Goal: Task Accomplishment & Management: Manage account settings

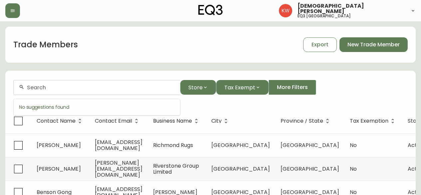
scroll to position [33, 0]
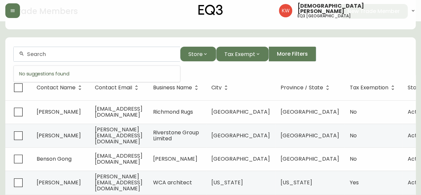
click at [84, 53] on input "text" at bounding box center [101, 54] width 148 height 6
type input "[STREET_ADDRESS]"
drag, startPoint x: 90, startPoint y: 53, endPoint x: 9, endPoint y: 53, distance: 81.2
click at [9, 53] on form "87 [GEOGRAPHIC_DATA] SE Store Tax Exempt More Filters" at bounding box center [210, 57] width 410 height 36
click at [61, 57] on input "text" at bounding box center [101, 54] width 148 height 6
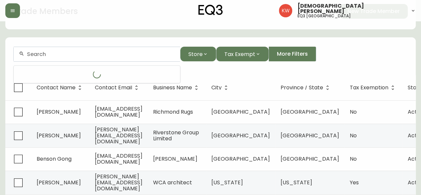
paste input "[EMAIL_ADDRESS][DOMAIN_NAME]"
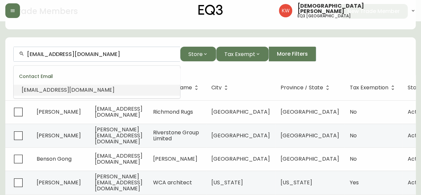
click at [66, 88] on span "[EMAIL_ADDRESS][DOMAIN_NAME]" at bounding box center [68, 90] width 93 height 8
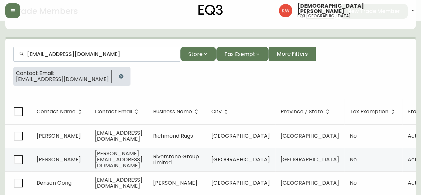
scroll to position [5, 0]
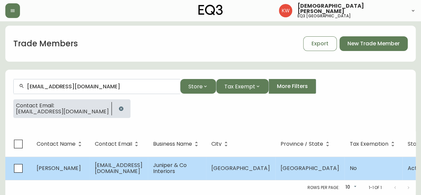
type input "[EMAIL_ADDRESS][DOMAIN_NAME]"
click at [86, 165] on td "[PERSON_NAME]" at bounding box center [60, 167] width 58 height 23
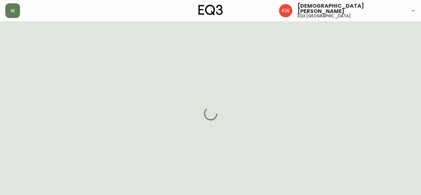
select select "AB"
select select "CA"
select select "CA_EN"
select select "Other"
select select "Interior Designer"
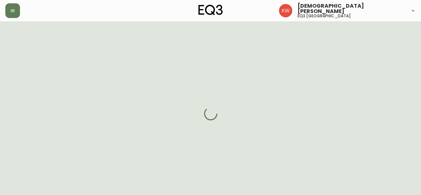
select select "false"
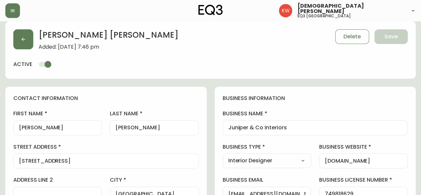
type input "EQ3 [GEOGRAPHIC_DATA]"
select select "cjw10z96m00006gs08l3o91tv"
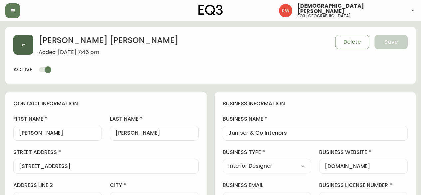
click at [25, 44] on icon "button" at bounding box center [23, 44] width 5 height 5
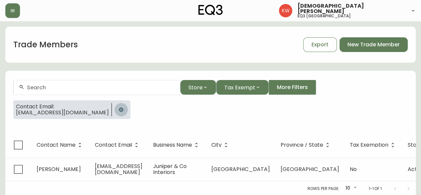
click at [118, 109] on icon "button" at bounding box center [120, 109] width 5 height 5
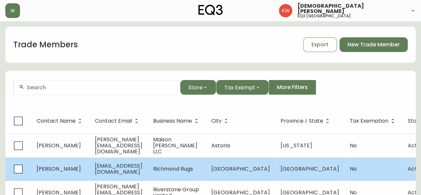
click at [102, 169] on span "[EMAIL_ADDRESS][DOMAIN_NAME]" at bounding box center [119, 169] width 48 height 14
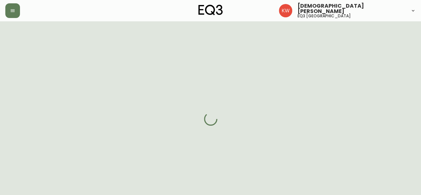
select select "AB"
select select "CA"
select select "CA_EN"
select select "Trade Show"
select select "Other"
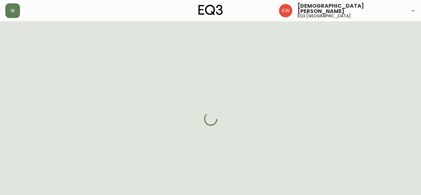
select select "cjw10z96m00006gs08l3o91tv"
select select "false"
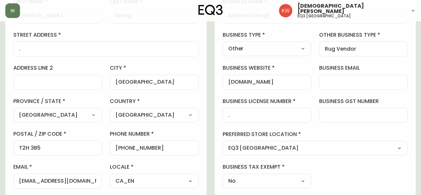
scroll to position [166, 0]
